Goal: Task Accomplishment & Management: Manage account settings

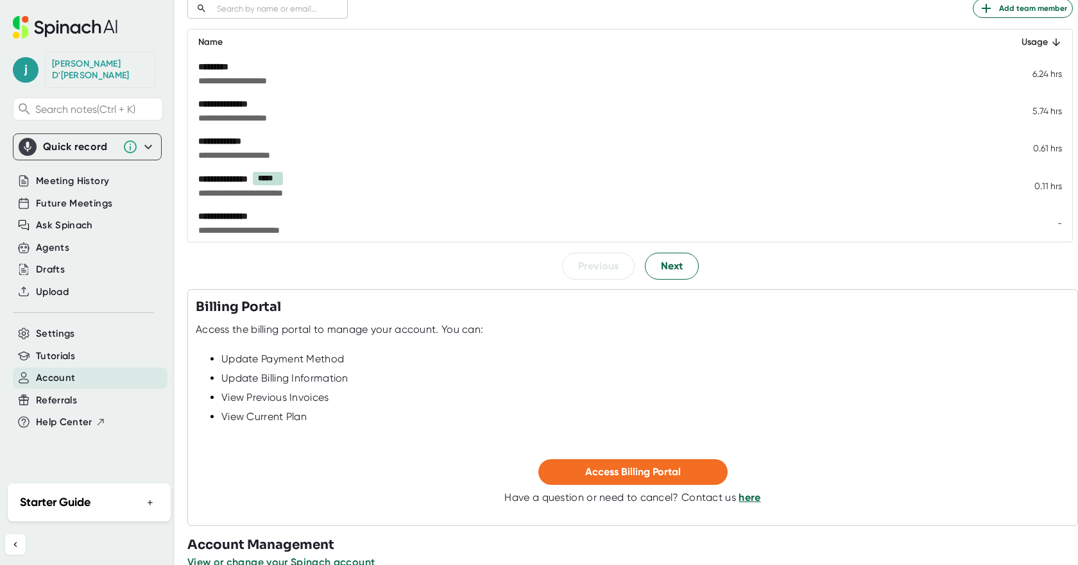
scroll to position [217, 0]
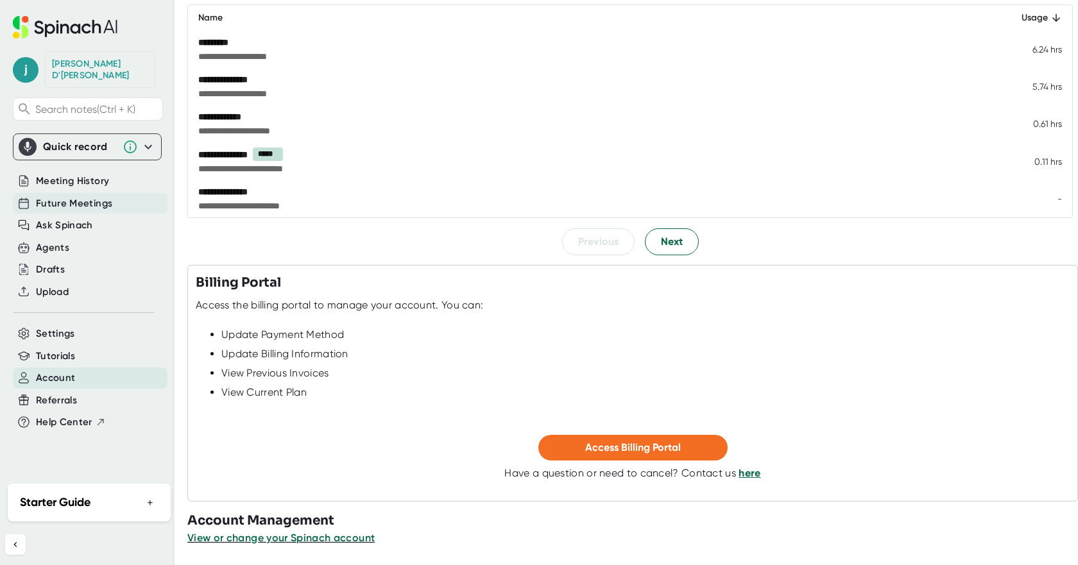
click at [71, 196] on span "Future Meetings" at bounding box center [74, 203] width 76 height 15
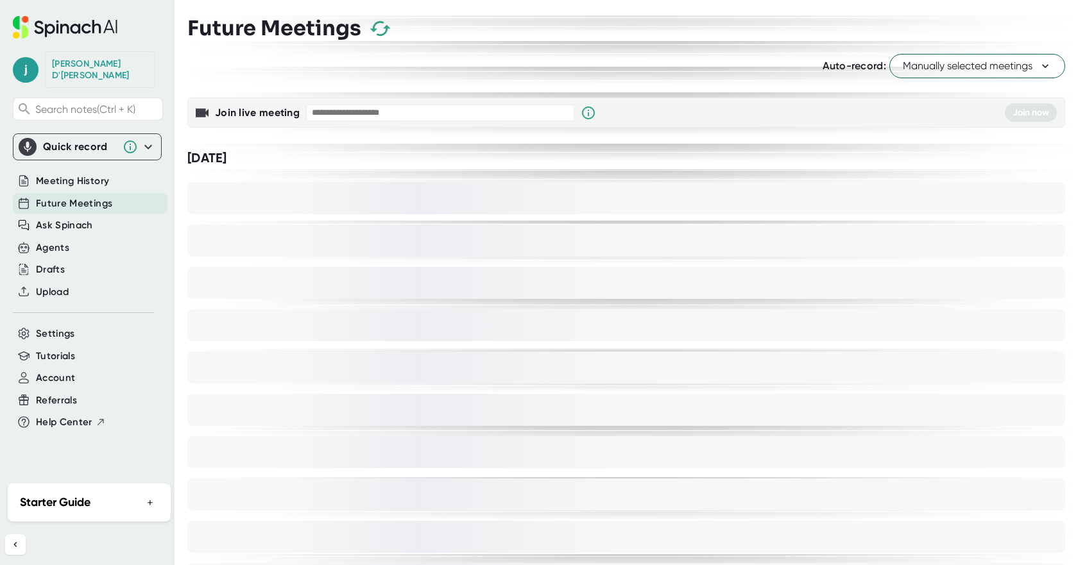
click at [62, 61] on div "[PERSON_NAME] D'[PERSON_NAME]" at bounding box center [100, 69] width 96 height 22
click at [13, 65] on span "j" at bounding box center [26, 70] width 26 height 26
click at [45, 121] on b "Edit Profile" at bounding box center [63, 120] width 42 height 11
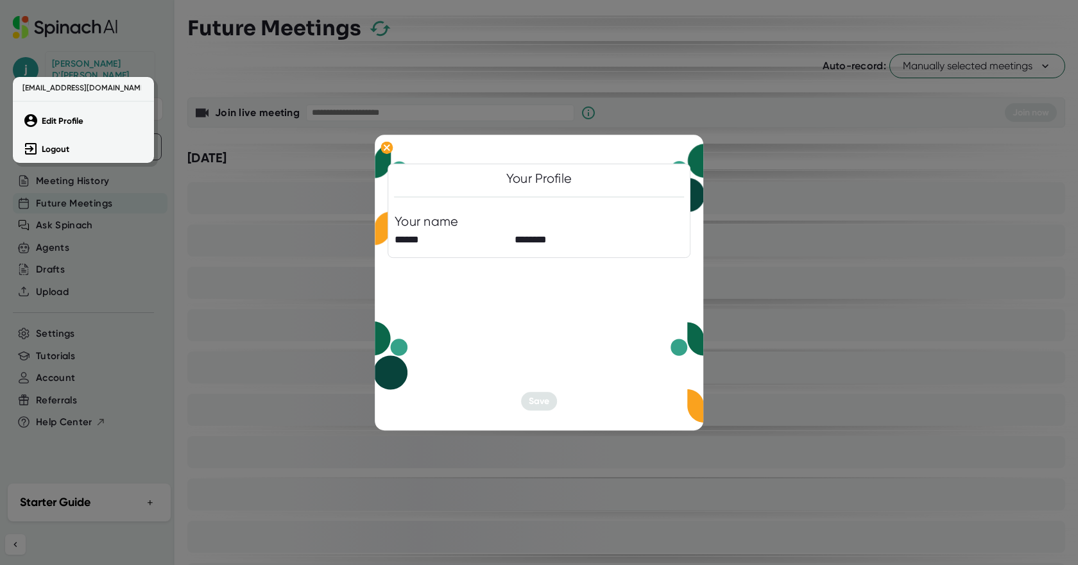
click at [166, 216] on div at bounding box center [539, 282] width 1078 height 565
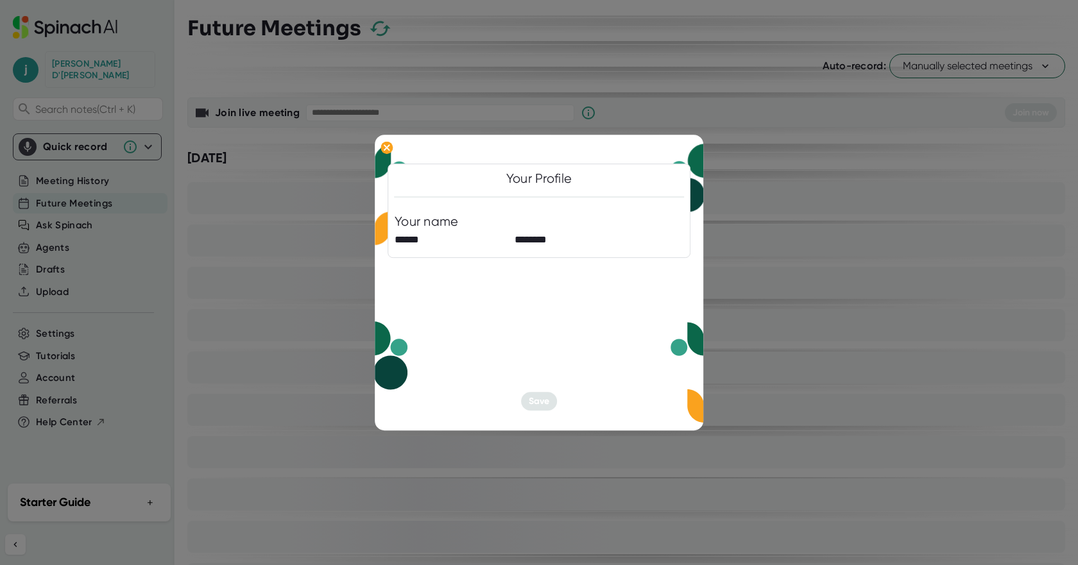
click at [727, 131] on div at bounding box center [539, 282] width 1078 height 565
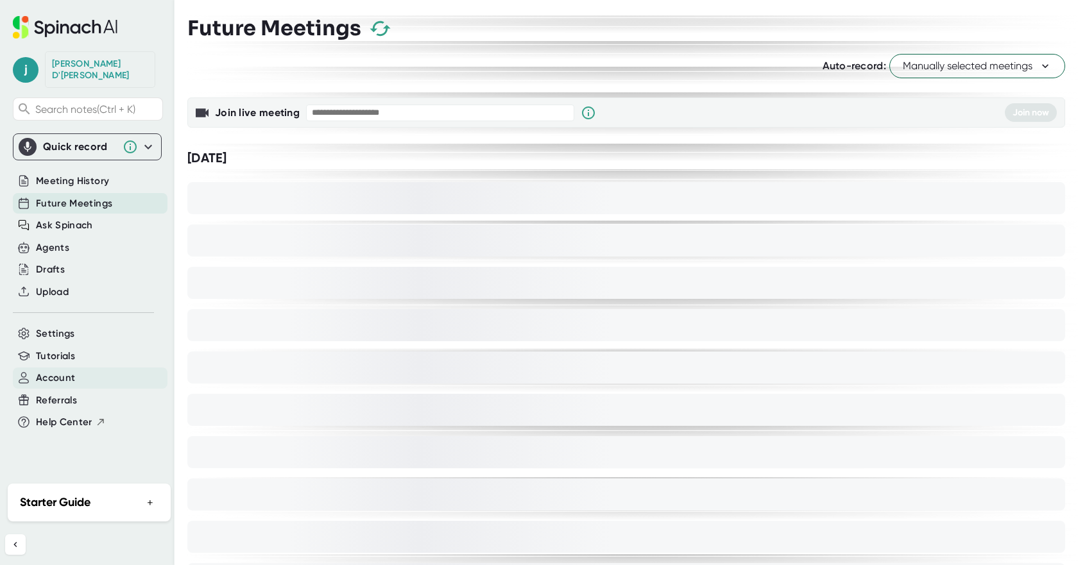
click at [53, 371] on span "Account" at bounding box center [55, 378] width 39 height 15
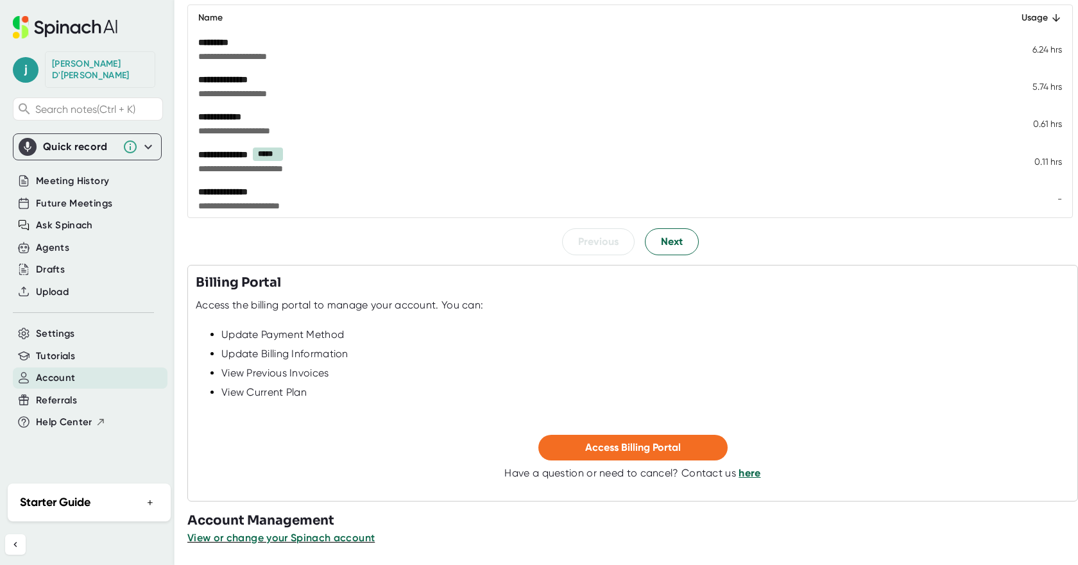
scroll to position [217, 0]
click at [296, 538] on span "View or change your Spinach account" at bounding box center [281, 538] width 189 height 12
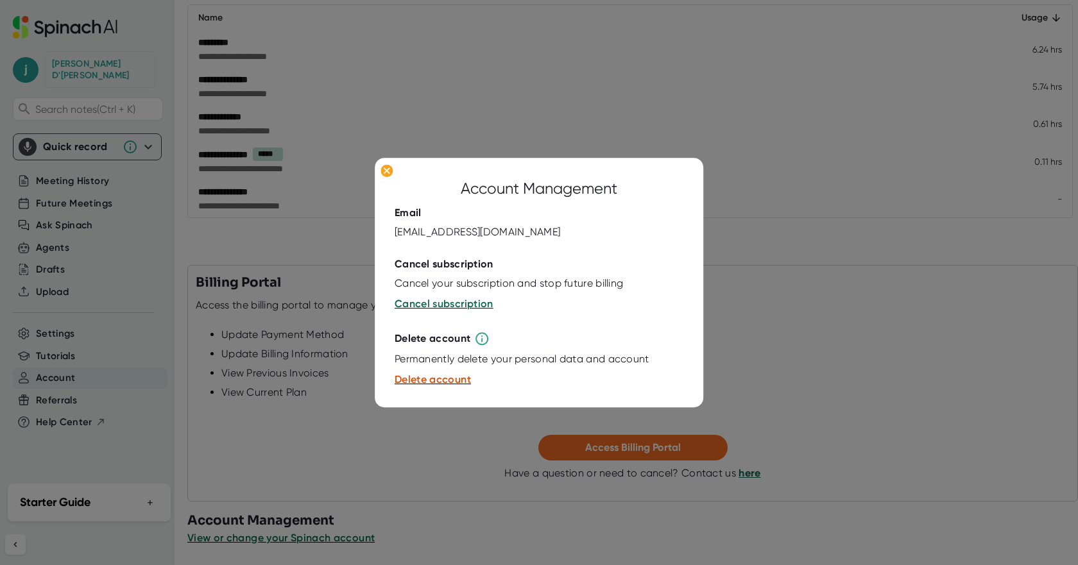
click at [296, 459] on div at bounding box center [539, 282] width 1078 height 565
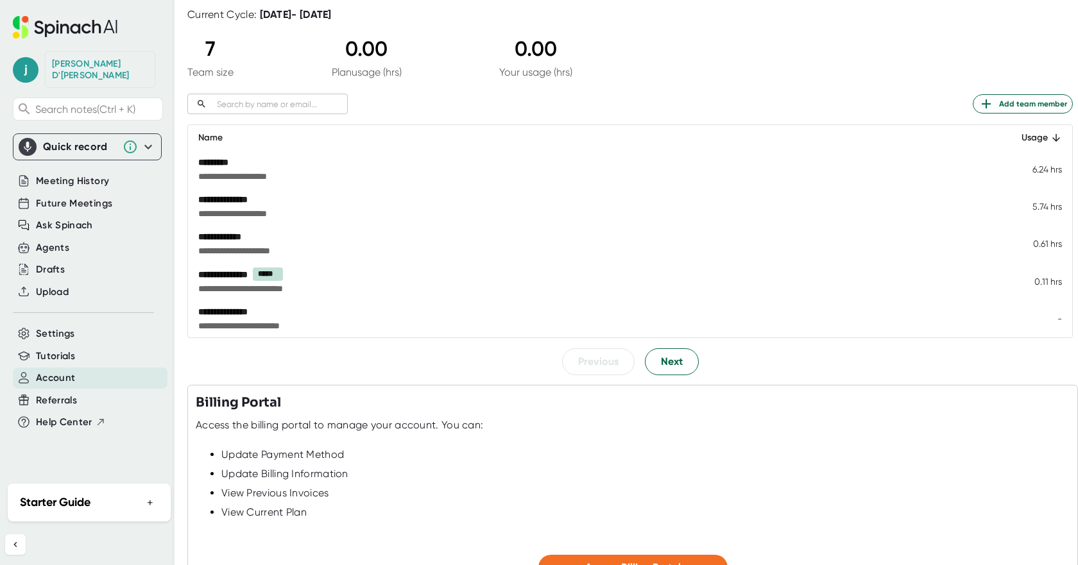
scroll to position [89, 0]
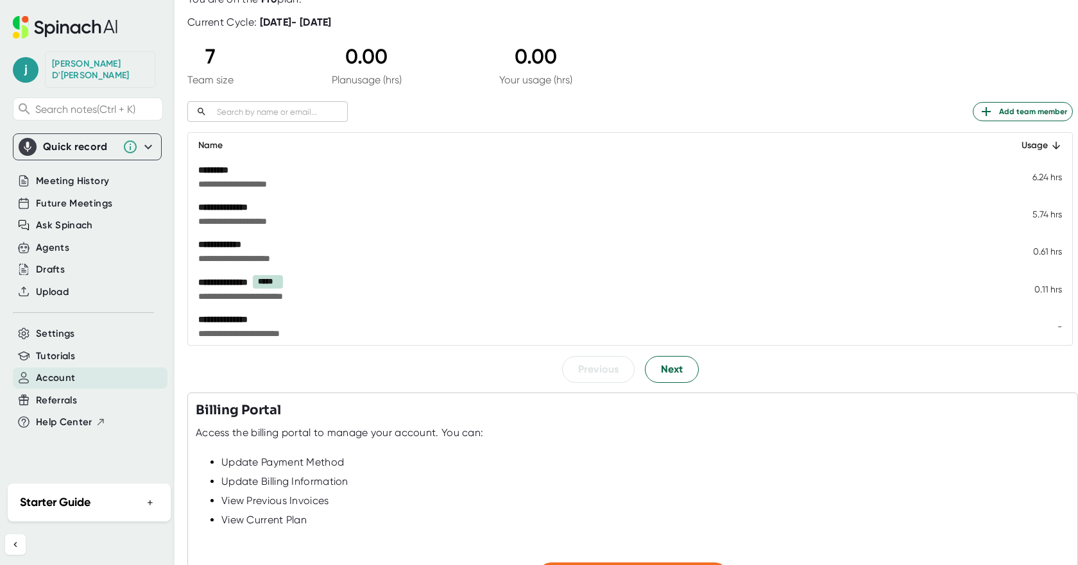
click at [235, 319] on div "**********" at bounding box center [488, 319] width 580 height 13
drag, startPoint x: 1049, startPoint y: 327, endPoint x: 1029, endPoint y: 327, distance: 19.9
click at [1030, 327] on td "-" at bounding box center [1030, 326] width 81 height 37
